Goal: Task Accomplishment & Management: Use online tool/utility

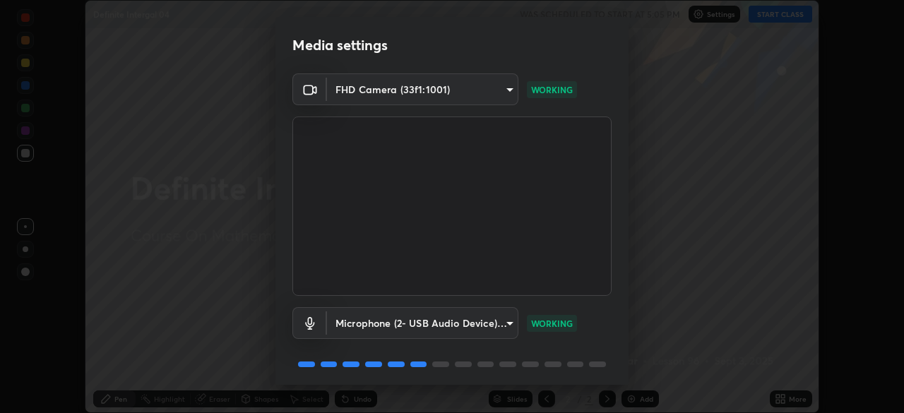
scroll to position [50, 0]
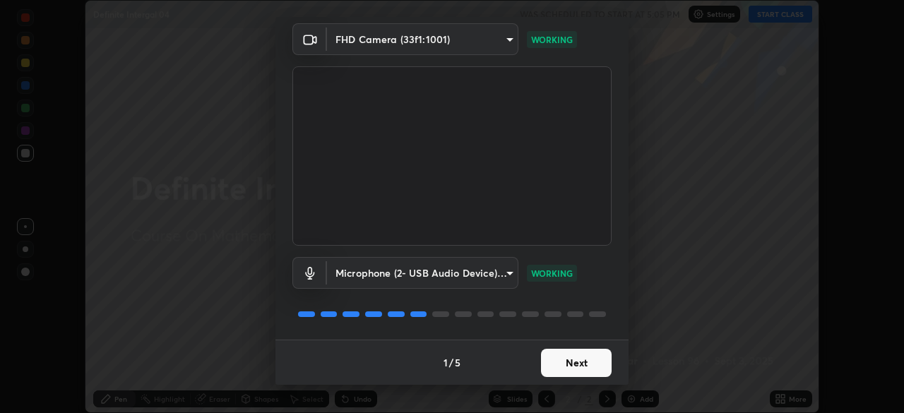
click at [569, 368] on button "Next" at bounding box center [576, 363] width 71 height 28
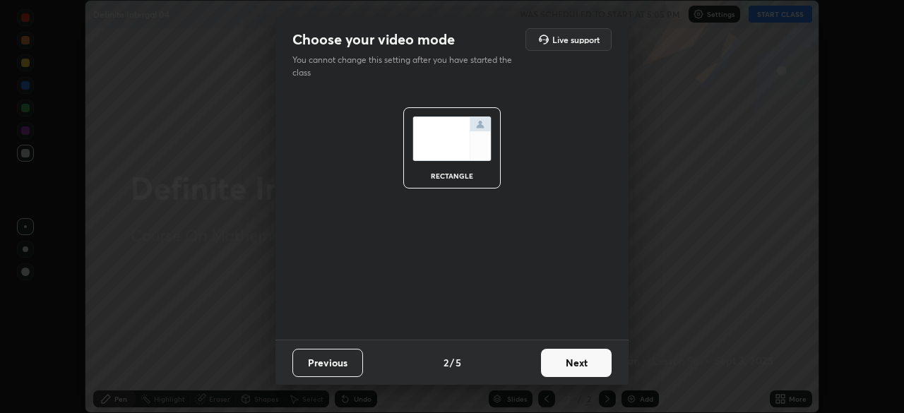
scroll to position [0, 0]
click at [572, 369] on button "Next" at bounding box center [576, 363] width 71 height 28
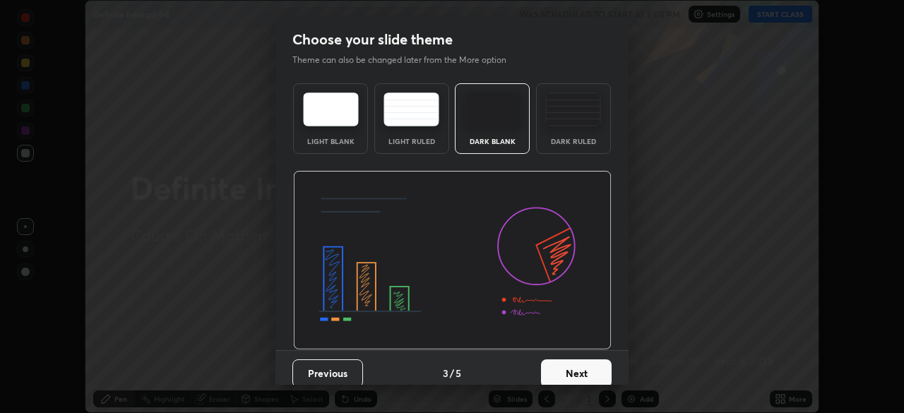
click at [573, 366] on button "Next" at bounding box center [576, 374] width 71 height 28
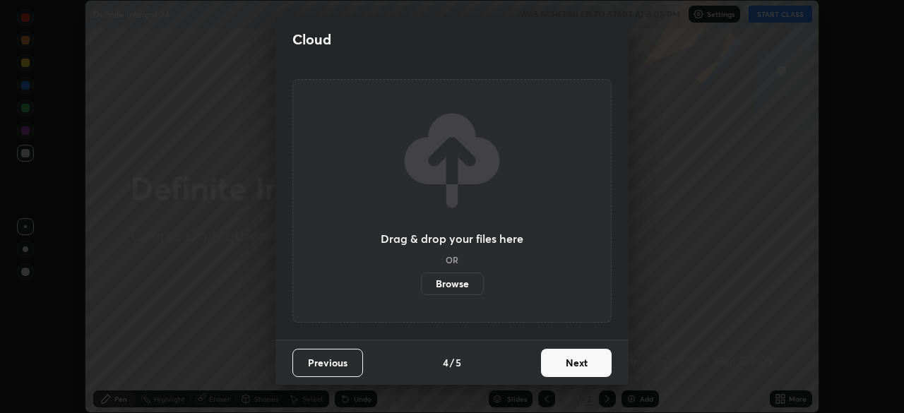
click at [573, 366] on button "Next" at bounding box center [576, 363] width 71 height 28
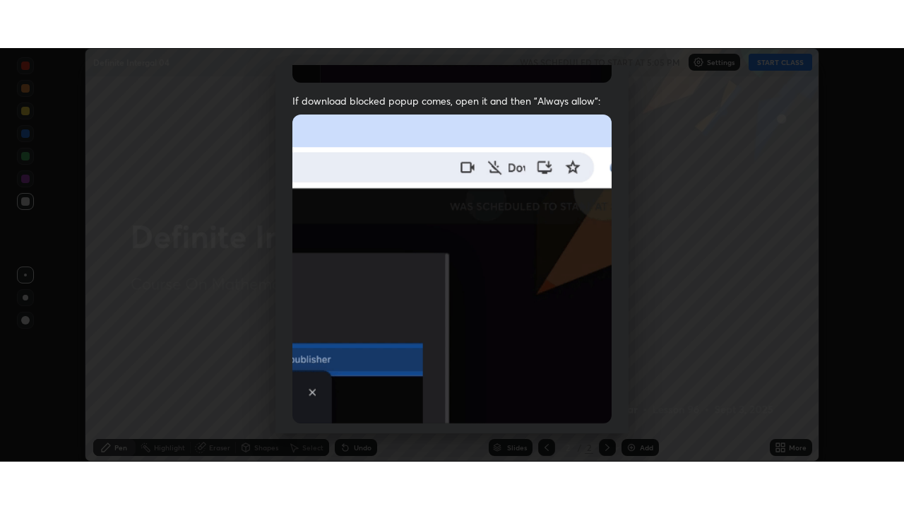
scroll to position [338, 0]
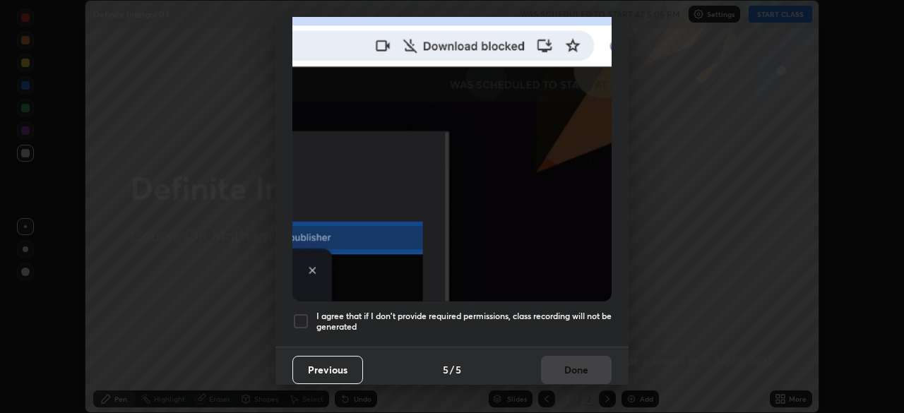
click at [565, 311] on h5 "I agree that if I don't provide required permissions, class recording will not …" at bounding box center [464, 322] width 295 height 22
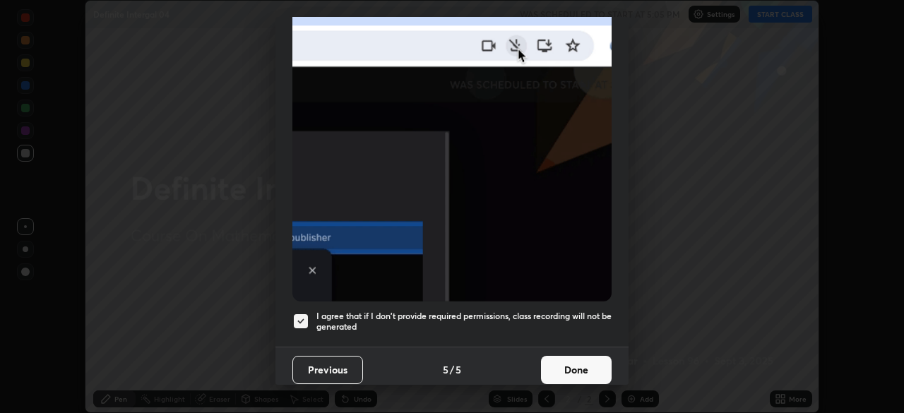
click at [562, 362] on button "Done" at bounding box center [576, 370] width 71 height 28
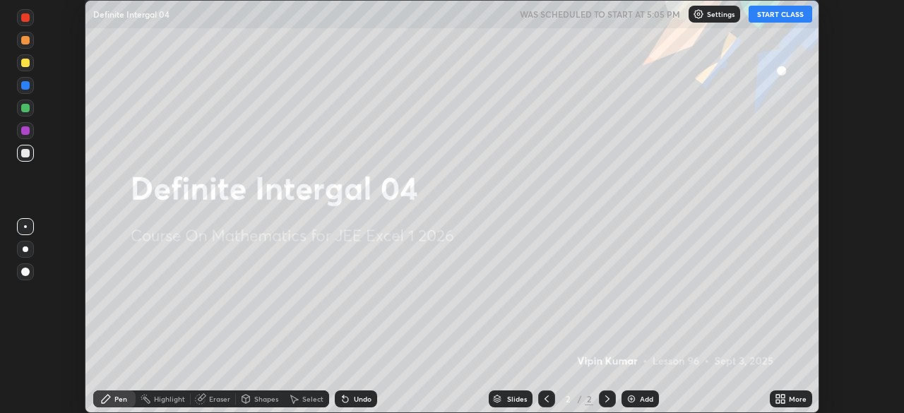
click at [790, 403] on div "More" at bounding box center [798, 399] width 18 height 7
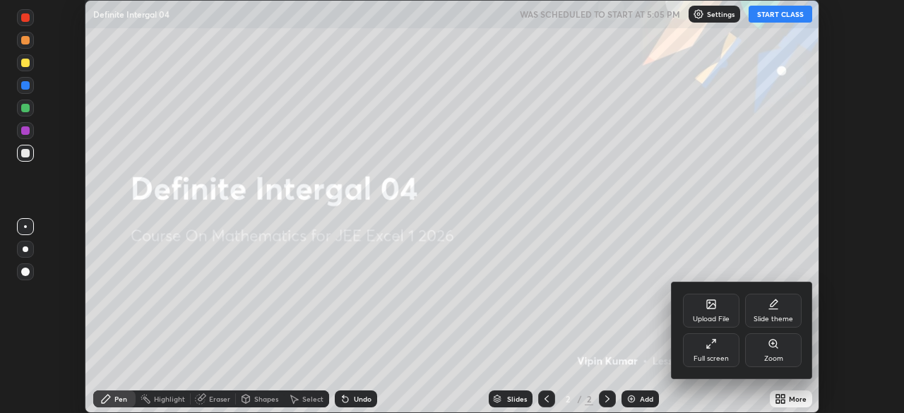
click at [712, 353] on div "Full screen" at bounding box center [711, 351] width 57 height 34
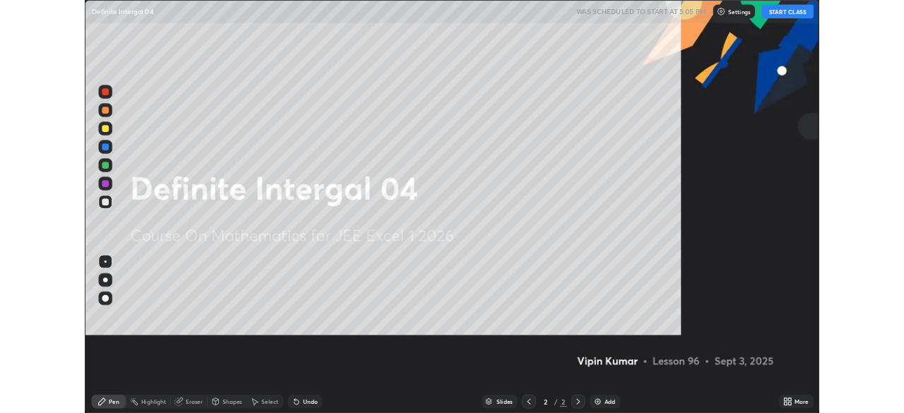
scroll to position [509, 904]
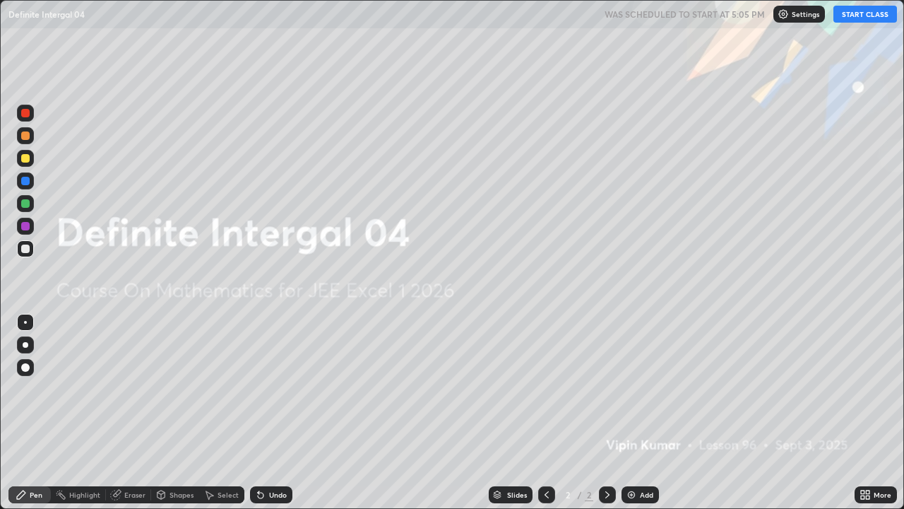
click at [863, 13] on button "START CLASS" at bounding box center [866, 14] width 64 height 17
click at [639, 413] on div "Add" at bounding box center [640, 494] width 37 height 17
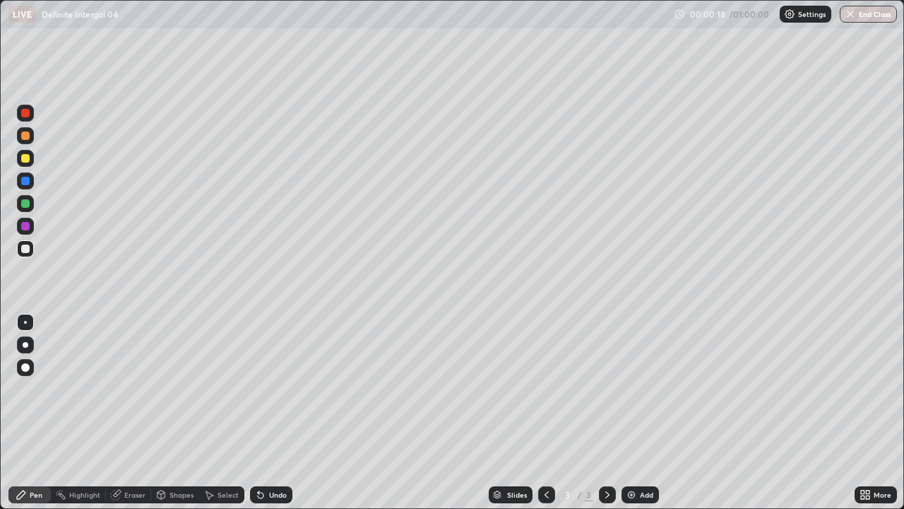
click at [276, 413] on div "Undo" at bounding box center [271, 494] width 42 height 17
click at [137, 413] on div "Eraser" at bounding box center [134, 494] width 21 height 7
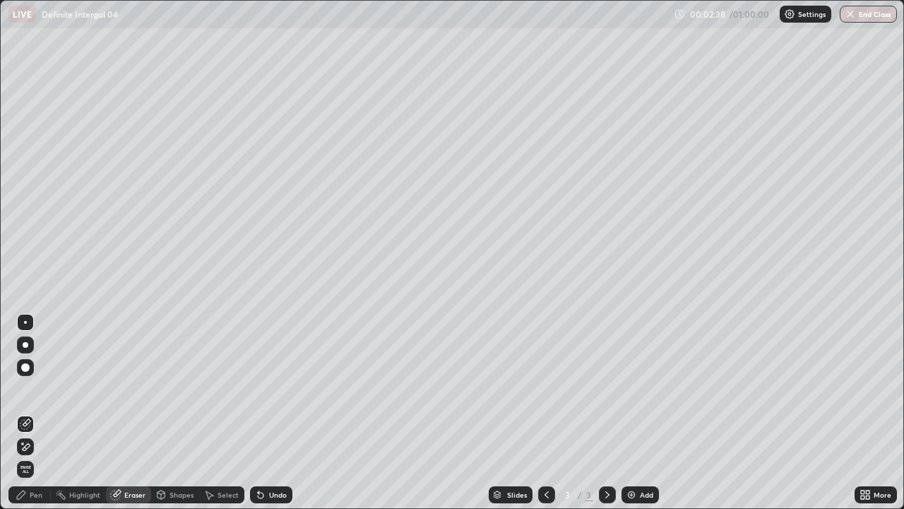
click at [26, 413] on icon at bounding box center [21, 494] width 11 height 11
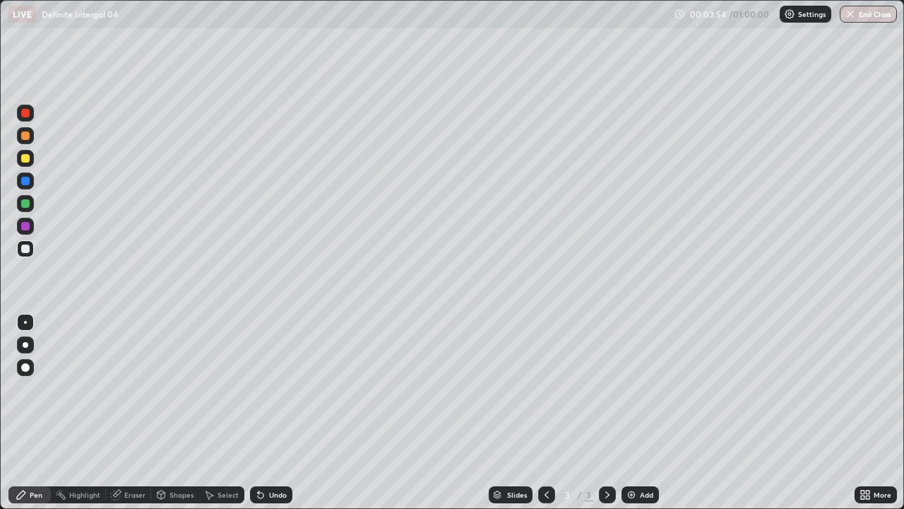
click at [132, 413] on div "Eraser" at bounding box center [134, 494] width 21 height 7
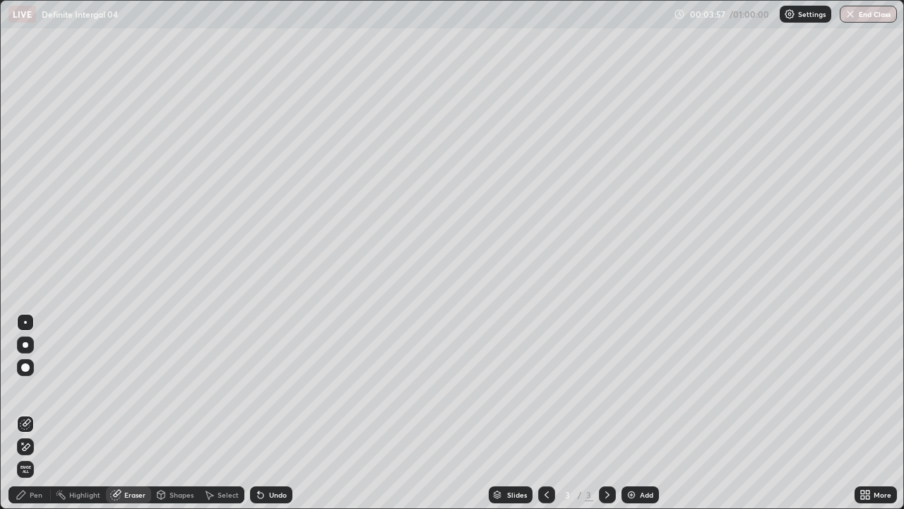
click at [32, 413] on div "Pen" at bounding box center [29, 494] width 42 height 17
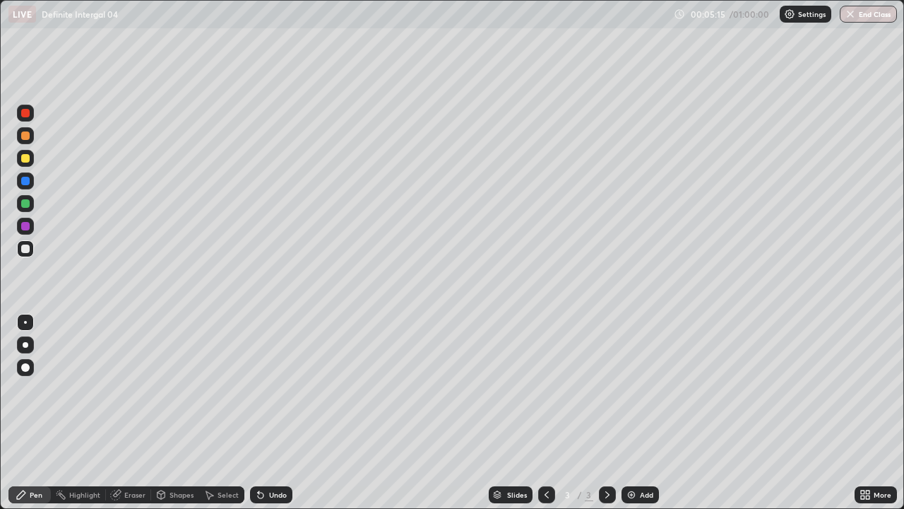
click at [644, 413] on div "Add" at bounding box center [646, 494] width 13 height 7
click at [547, 413] on icon at bounding box center [546, 494] width 11 height 11
click at [606, 413] on icon at bounding box center [608, 494] width 4 height 7
click at [264, 413] on div "Undo" at bounding box center [271, 494] width 42 height 17
click at [125, 413] on div "Eraser" at bounding box center [134, 494] width 21 height 7
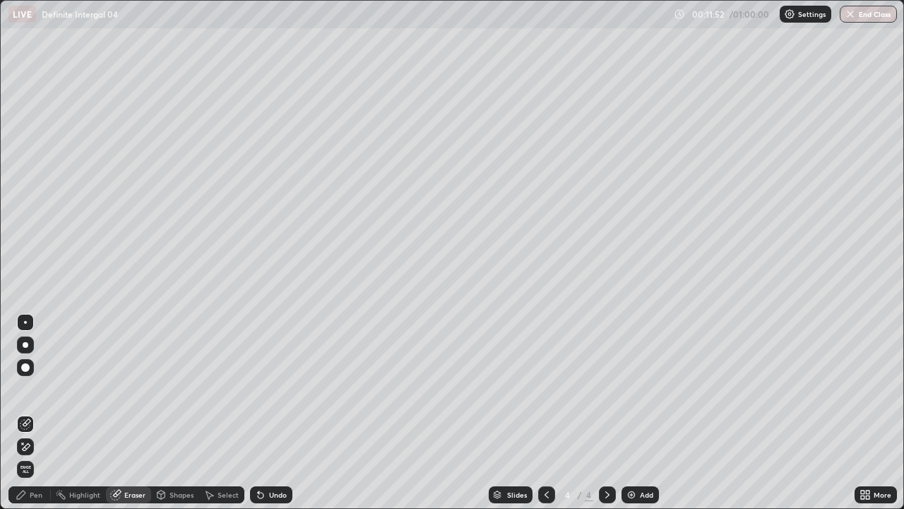
click at [35, 413] on div "Pen" at bounding box center [36, 494] width 13 height 7
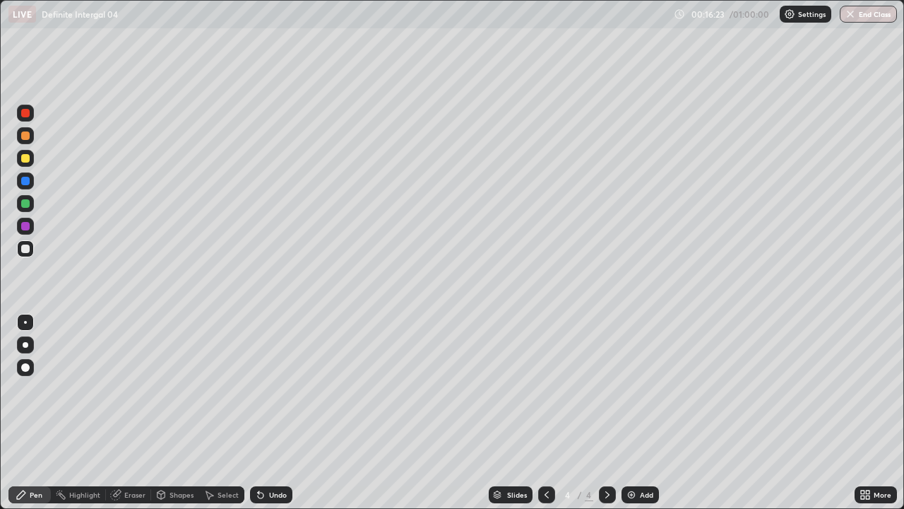
click at [646, 413] on div "Add" at bounding box center [646, 494] width 13 height 7
click at [639, 413] on div "Add" at bounding box center [640, 494] width 37 height 17
click at [272, 413] on div "Undo" at bounding box center [278, 494] width 18 height 7
click at [276, 413] on div "Undo" at bounding box center [278, 494] width 18 height 7
click at [281, 413] on div "Undo" at bounding box center [278, 494] width 18 height 7
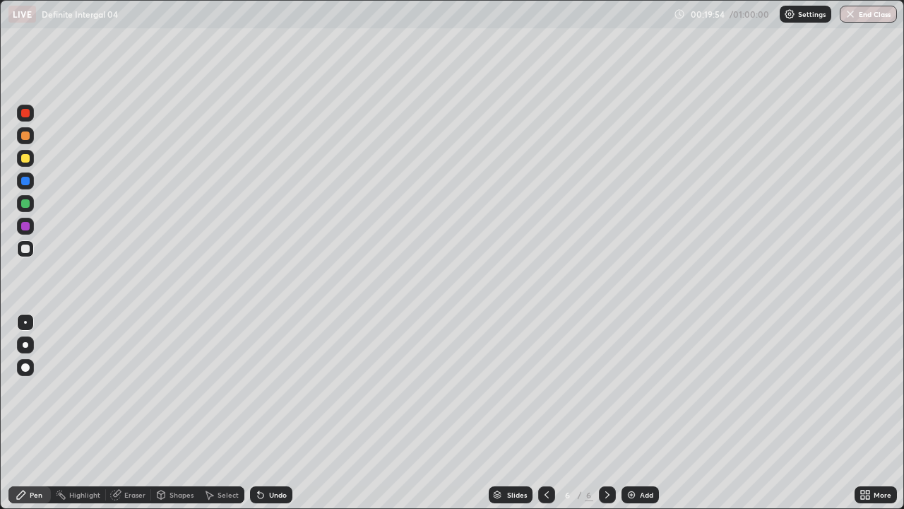
click at [278, 413] on div "Undo" at bounding box center [278, 494] width 18 height 7
click at [275, 413] on div "Undo" at bounding box center [271, 494] width 42 height 17
click at [277, 413] on div "Undo" at bounding box center [278, 494] width 18 height 7
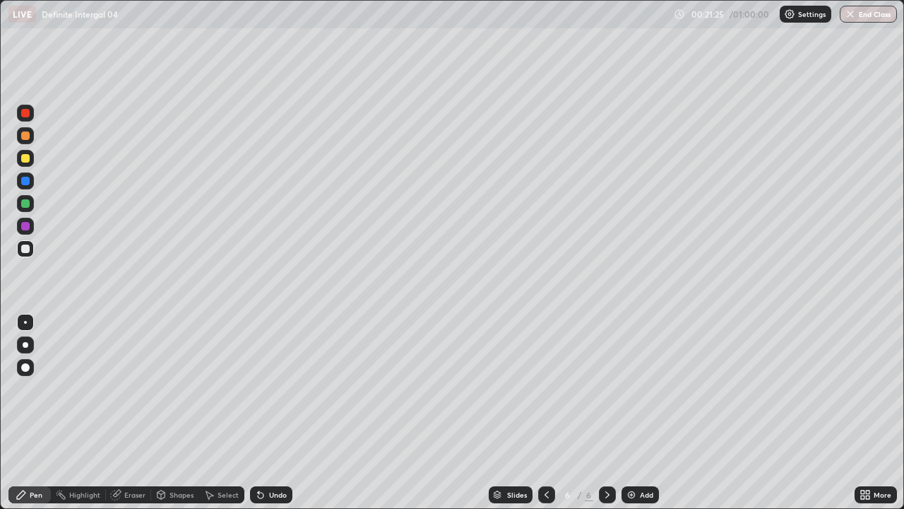
click at [270, 413] on div "Undo" at bounding box center [278, 494] width 18 height 7
click at [271, 413] on div "Undo" at bounding box center [278, 494] width 18 height 7
click at [640, 413] on div "Add" at bounding box center [646, 494] width 13 height 7
click at [265, 413] on div "Undo" at bounding box center [271, 494] width 42 height 17
click at [178, 413] on div "Shapes" at bounding box center [175, 494] width 48 height 28
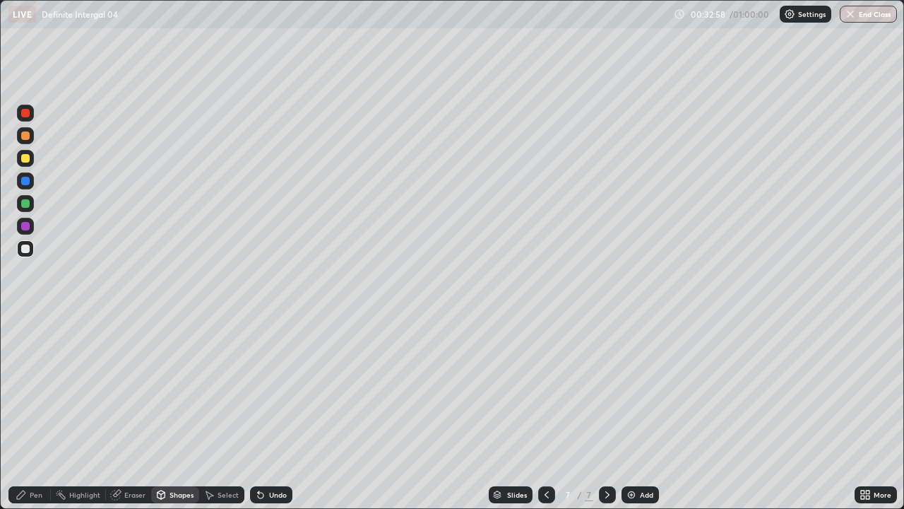
click at [33, 413] on div "Pen" at bounding box center [36, 494] width 13 height 7
click at [636, 413] on div "Add" at bounding box center [640, 494] width 37 height 17
click at [281, 413] on div "Undo" at bounding box center [278, 494] width 18 height 7
click at [283, 413] on div "Undo" at bounding box center [278, 494] width 18 height 7
click at [258, 413] on icon at bounding box center [261, 495] width 6 height 6
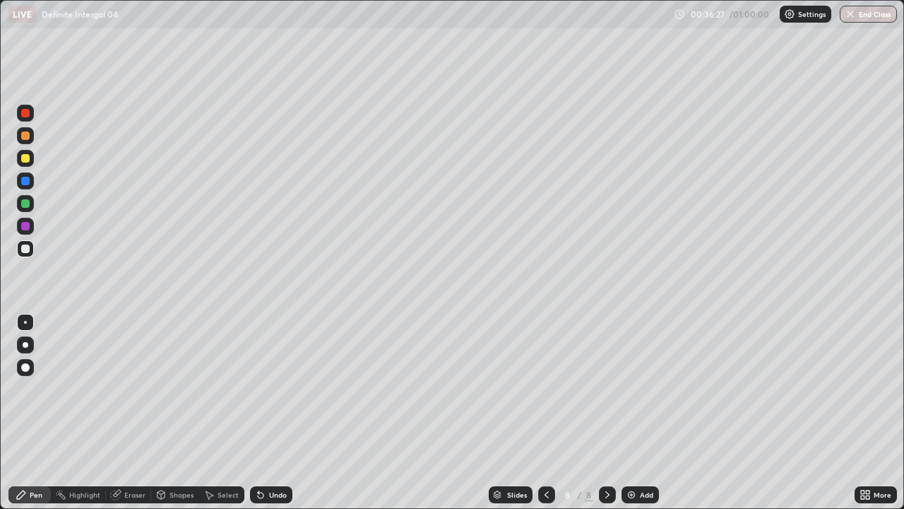
click at [265, 413] on div "Undo" at bounding box center [271, 494] width 42 height 17
click at [274, 413] on div "Undo" at bounding box center [278, 494] width 18 height 7
click at [276, 413] on div "Undo" at bounding box center [271, 494] width 42 height 17
click at [269, 413] on div "Undo" at bounding box center [278, 494] width 18 height 7
click at [269, 413] on div "Undo" at bounding box center [271, 494] width 42 height 17
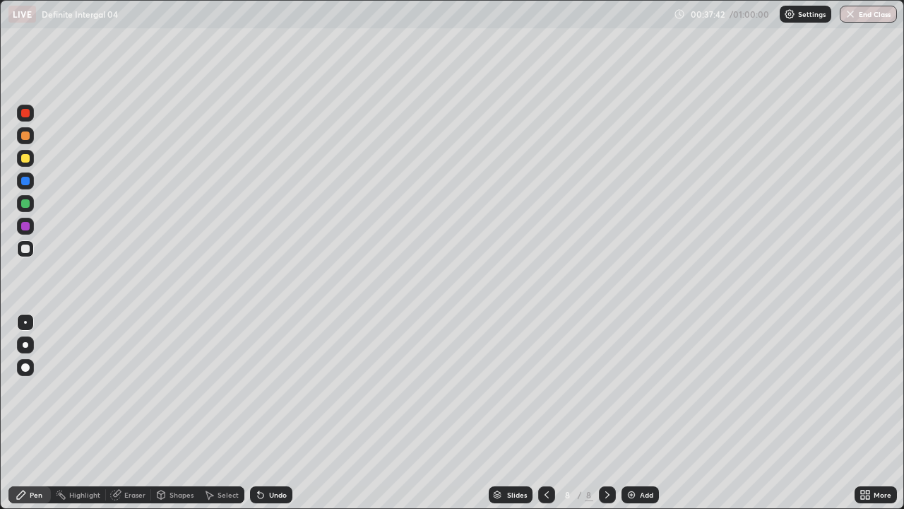
click at [275, 413] on div "Undo" at bounding box center [278, 494] width 18 height 7
click at [266, 413] on div "Undo" at bounding box center [271, 494] width 42 height 17
click at [646, 413] on div "Add" at bounding box center [646, 494] width 13 height 7
click at [545, 413] on icon at bounding box center [547, 494] width 4 height 7
click at [606, 413] on icon at bounding box center [607, 494] width 11 height 11
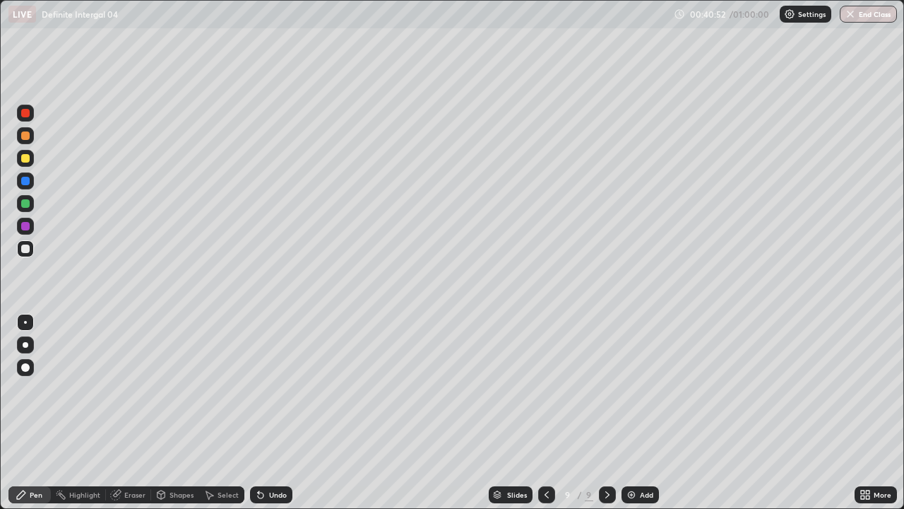
click at [545, 413] on icon at bounding box center [546, 494] width 11 height 11
click at [605, 413] on icon at bounding box center [607, 494] width 11 height 11
click at [425, 413] on div "Slides 9 / 9 Add" at bounding box center [574, 494] width 562 height 28
click at [642, 413] on div "Add" at bounding box center [646, 494] width 13 height 7
click at [544, 413] on icon at bounding box center [546, 494] width 4 height 7
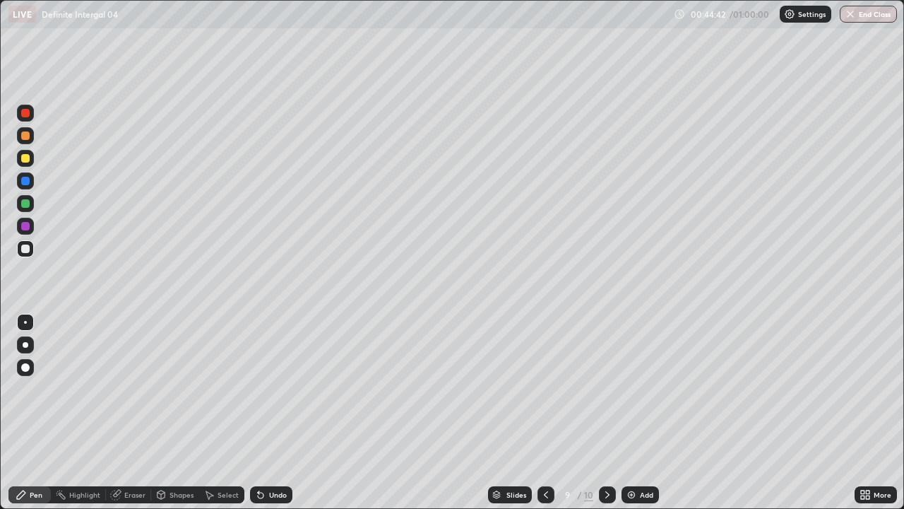
click at [545, 413] on icon at bounding box center [546, 494] width 11 height 11
click at [640, 413] on div "Add" at bounding box center [646, 494] width 13 height 7
click at [642, 413] on div "Add" at bounding box center [646, 494] width 13 height 7
click at [869, 16] on button "End Class" at bounding box center [868, 14] width 57 height 17
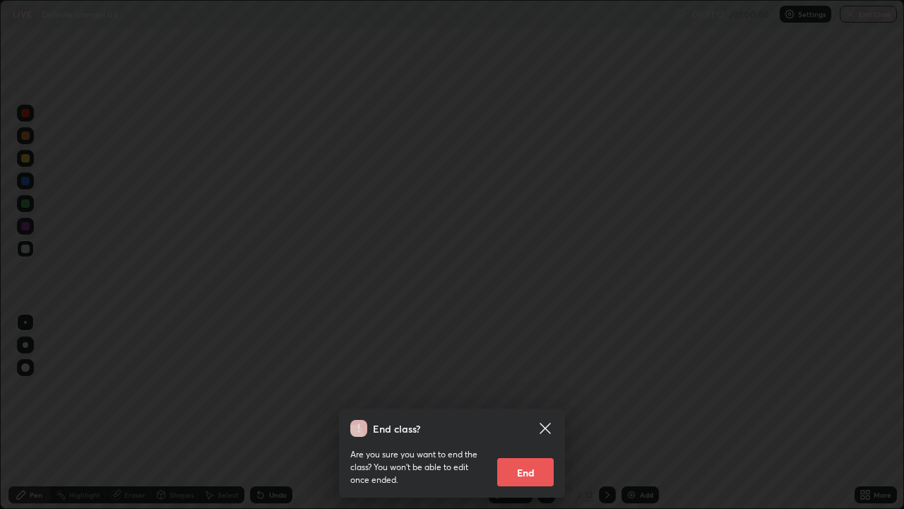
click at [526, 413] on button "End" at bounding box center [525, 472] width 57 height 28
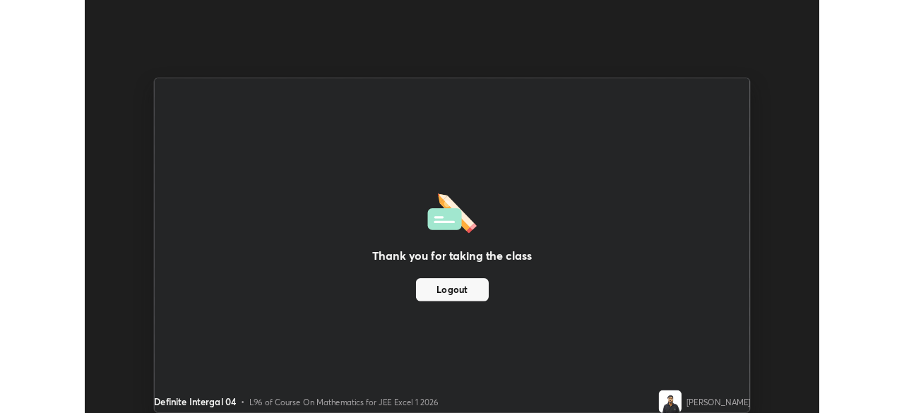
scroll to position [70246, 69755]
